Goal: Check status: Check status

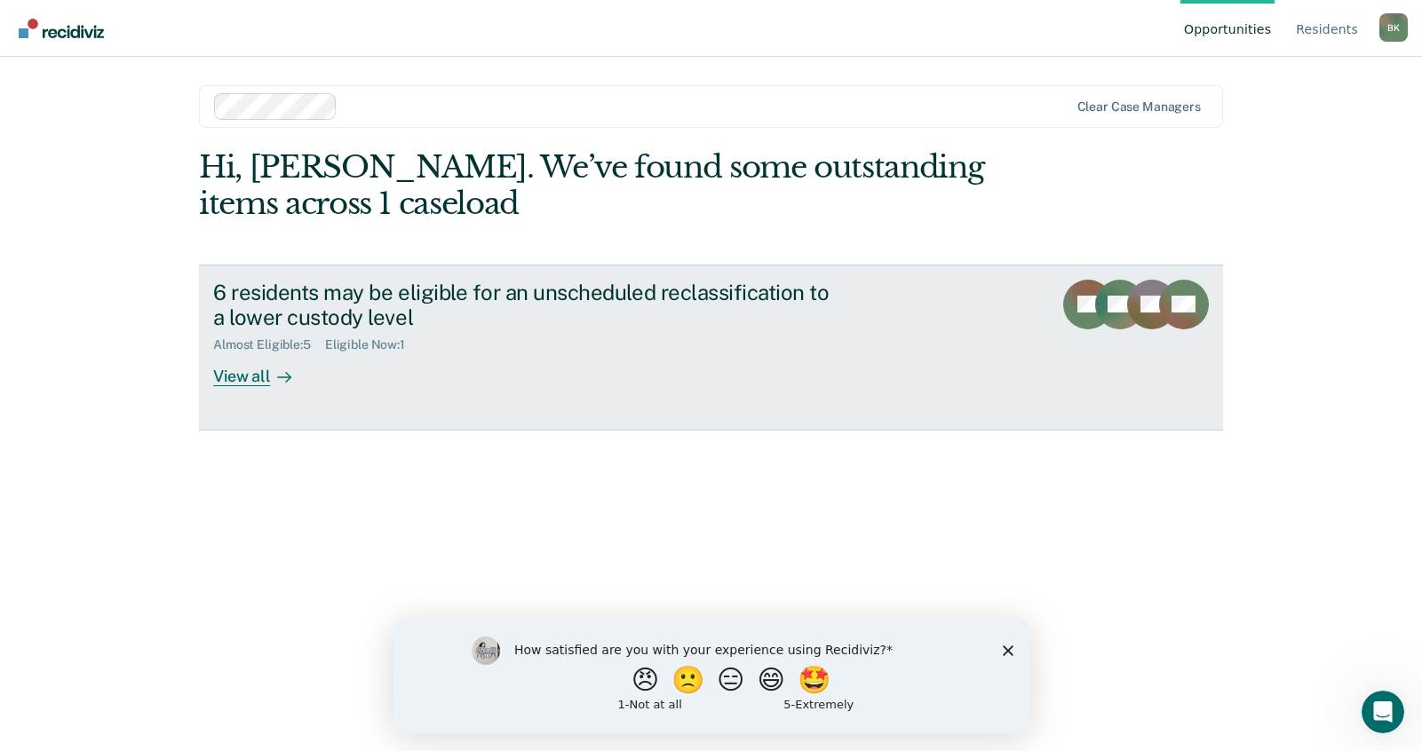
click at [249, 368] on div "View all" at bounding box center [262, 370] width 99 height 35
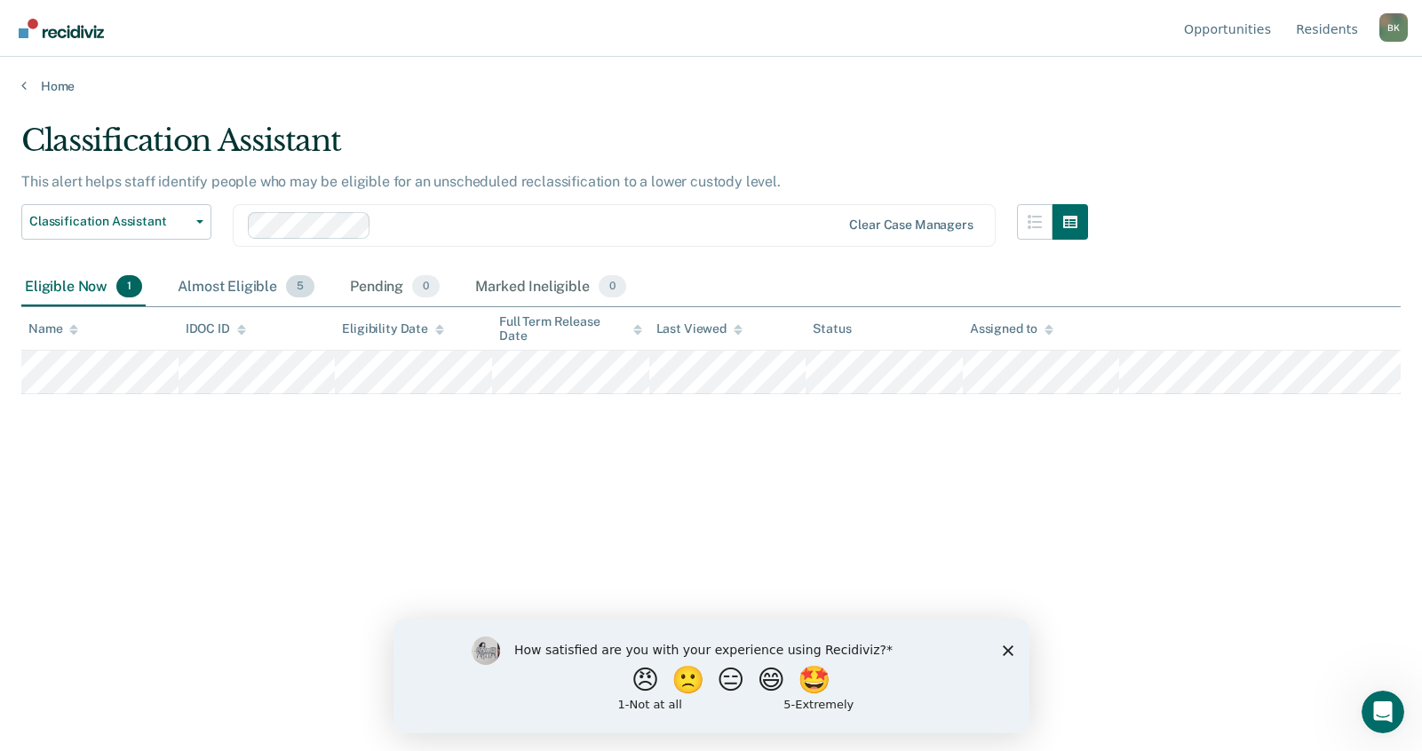
click at [234, 282] on div "Almost Eligible 5" at bounding box center [246, 287] width 144 height 39
